Goal: Check status: Check status

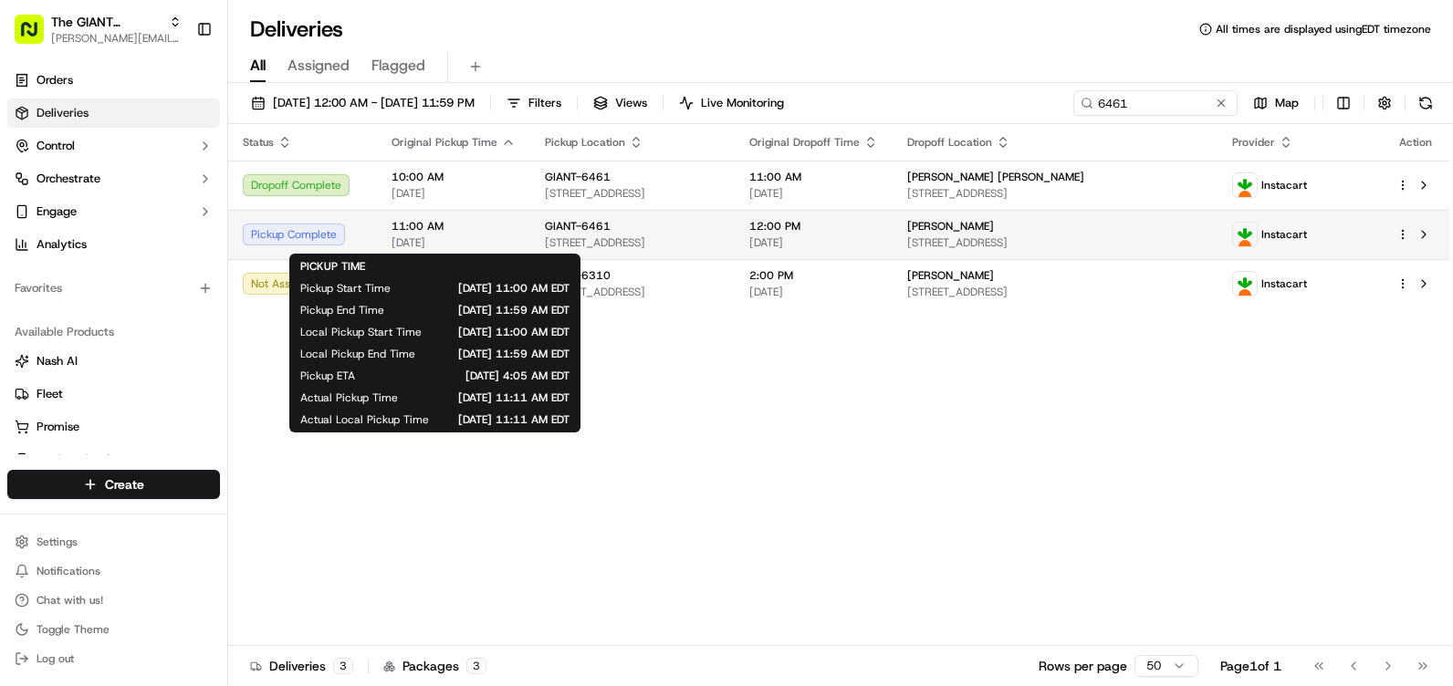
click at [468, 234] on div "11:00 AM [DATE]" at bounding box center [454, 234] width 124 height 31
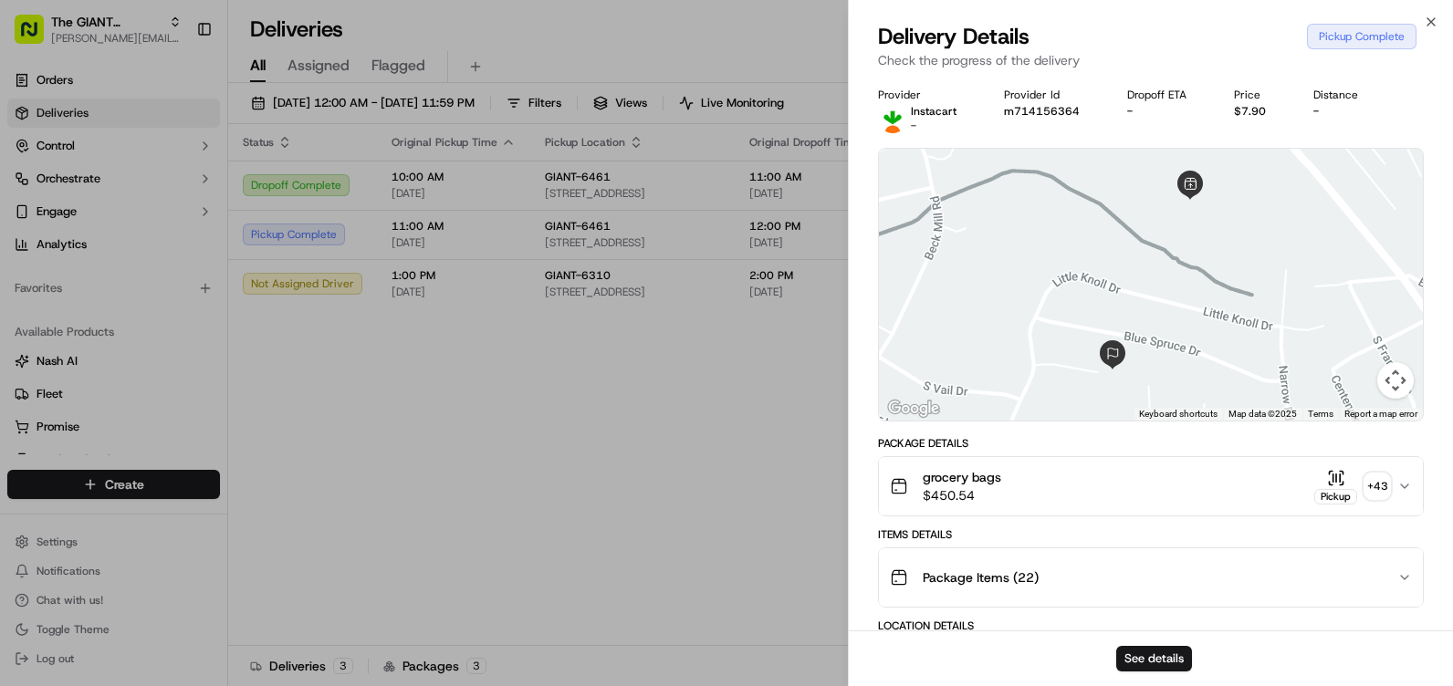
click at [1400, 480] on icon "button" at bounding box center [1404, 486] width 15 height 15
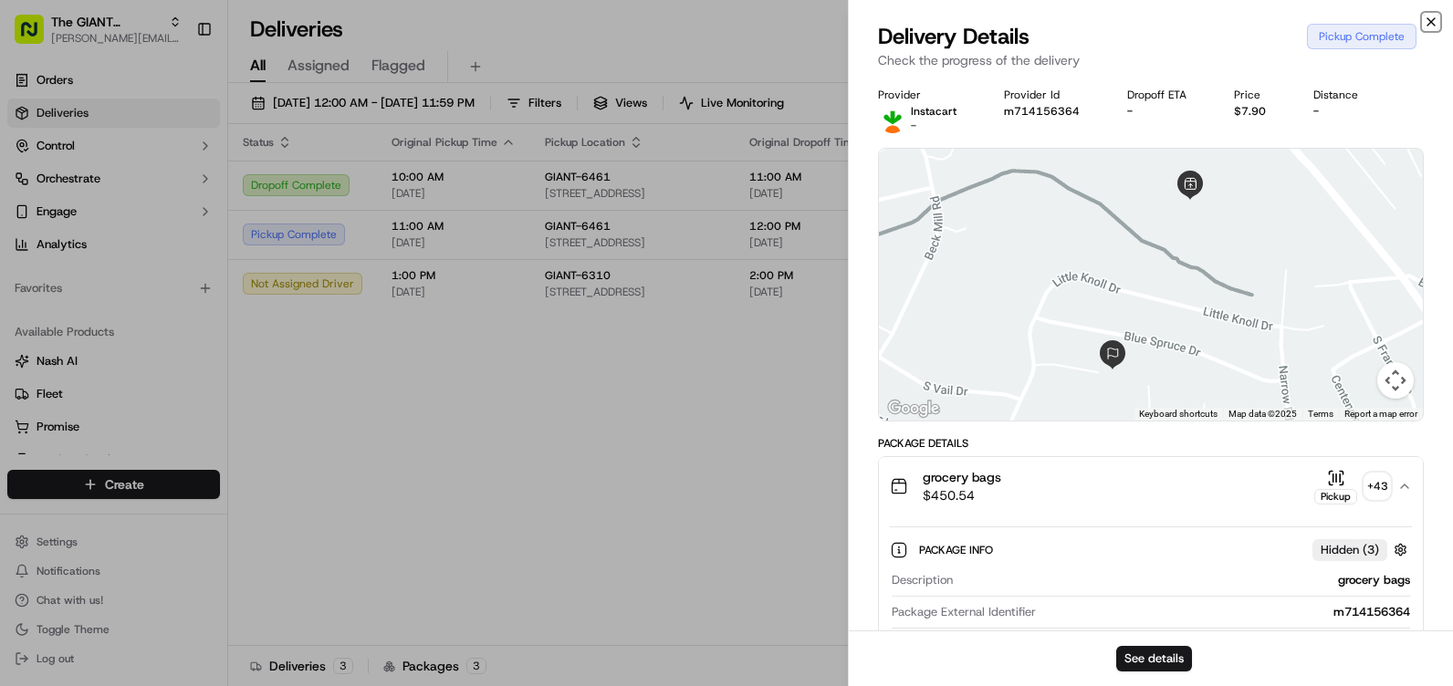
click at [1436, 21] on icon "button" at bounding box center [1431, 22] width 15 height 15
